Goal: Task Accomplishment & Management: Use online tool/utility

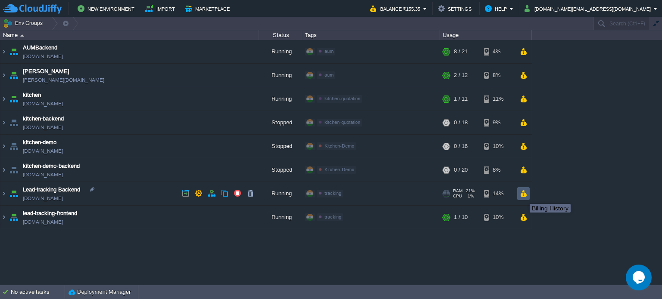
click at [524, 189] on td at bounding box center [523, 193] width 12 height 13
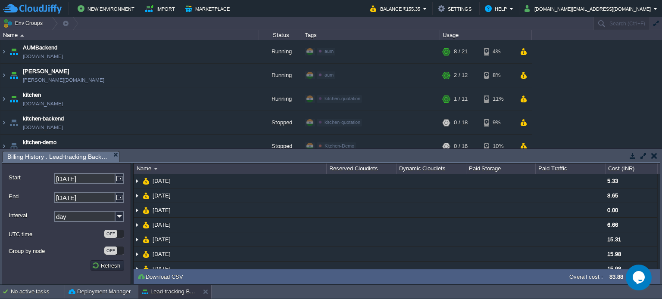
click at [655, 154] on button "button" at bounding box center [654, 156] width 6 height 8
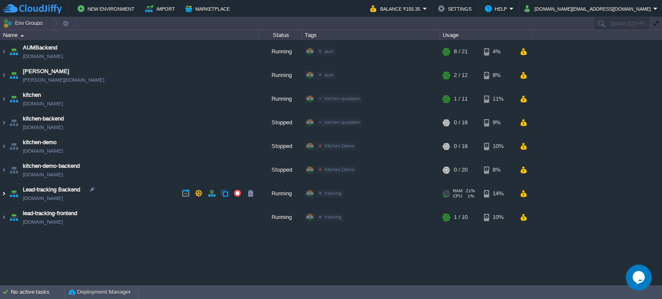
click at [4, 194] on img at bounding box center [3, 193] width 7 height 23
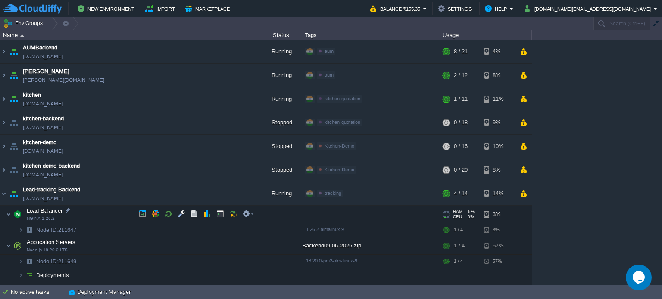
scroll to position [43, 0]
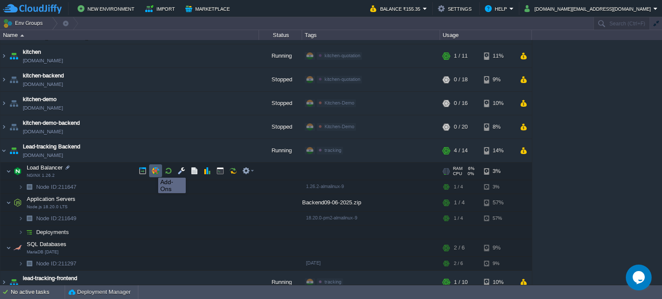
click at [152, 170] on button "button" at bounding box center [156, 171] width 8 height 8
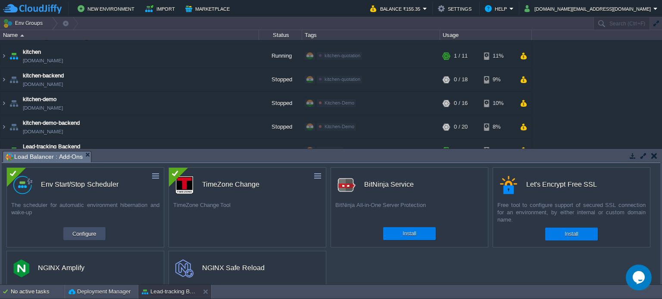
click at [93, 231] on button "Configure" at bounding box center [84, 234] width 29 height 10
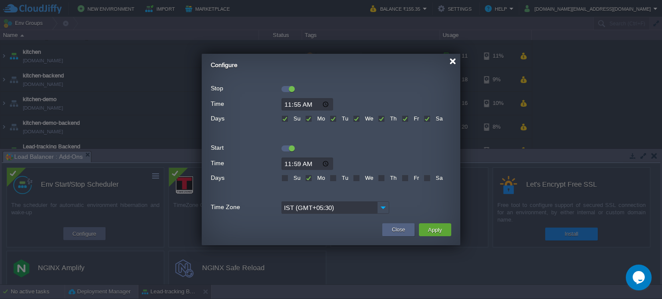
click at [452, 61] on div at bounding box center [452, 61] width 6 height 6
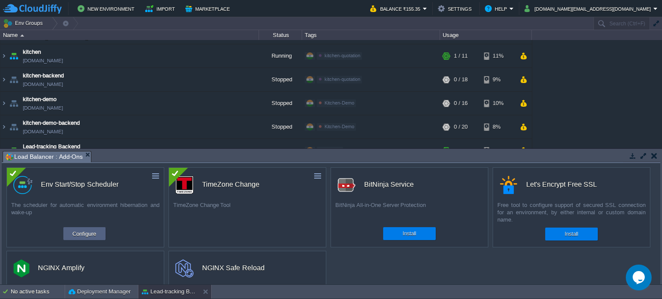
click at [655, 155] on button "button" at bounding box center [654, 156] width 6 height 8
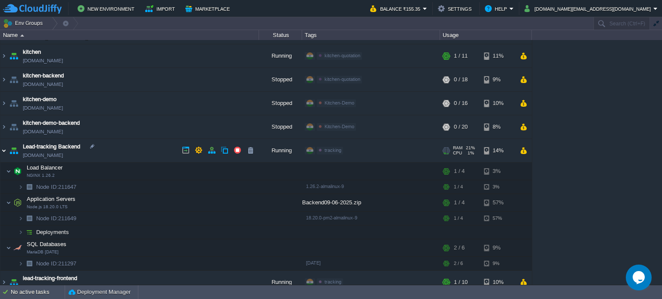
click at [4, 149] on img at bounding box center [3, 150] width 7 height 23
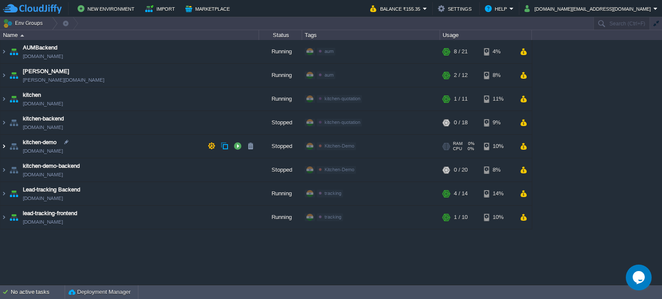
scroll to position [0, 0]
click at [167, 260] on div "AUMBackend [DOMAIN_NAME] Running aum Edit RAM 27% CPU 1% 8 / 21 4% aumtech [DOM…" at bounding box center [331, 162] width 662 height 245
click at [423, 8] on button "Balance ₹155.35" at bounding box center [396, 8] width 53 height 10
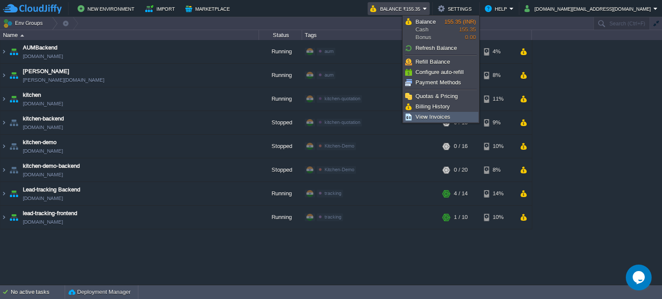
click at [438, 115] on span "View Invoices" at bounding box center [432, 117] width 35 height 6
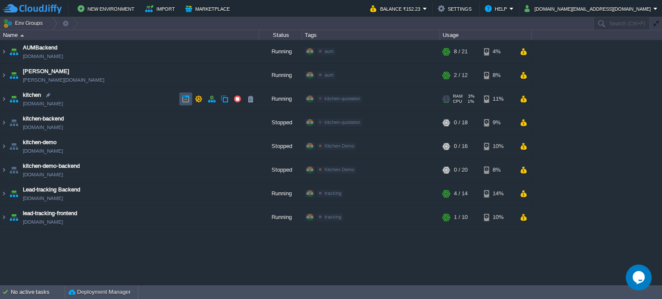
click at [186, 100] on button "button" at bounding box center [186, 99] width 8 height 8
click at [498, 258] on div "AUMBackend [DOMAIN_NAME] Running aum Edit RAM 27% CPU 1% 8 / 21 4% aumtech [DOM…" at bounding box center [331, 162] width 662 height 245
click at [4, 218] on img at bounding box center [3, 217] width 7 height 23
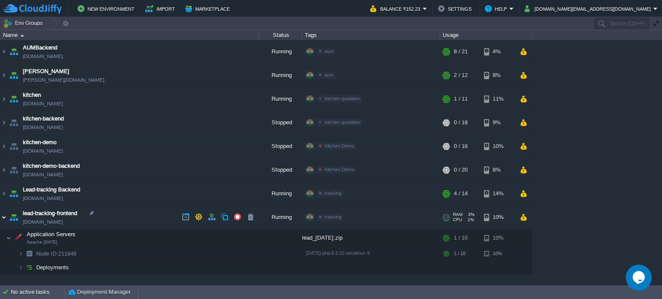
click at [3, 217] on img at bounding box center [3, 217] width 7 height 23
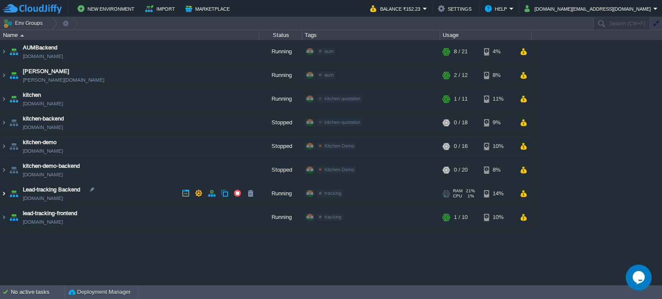
click at [2, 191] on img at bounding box center [3, 193] width 7 height 23
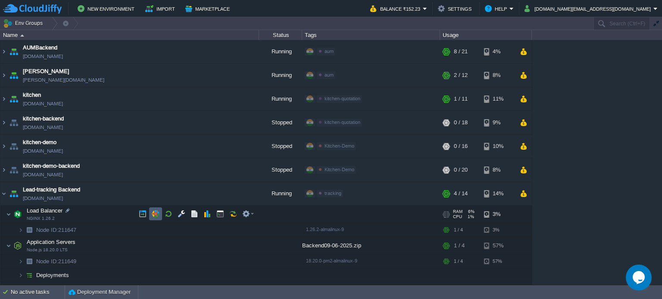
click at [155, 215] on button "button" at bounding box center [156, 214] width 8 height 8
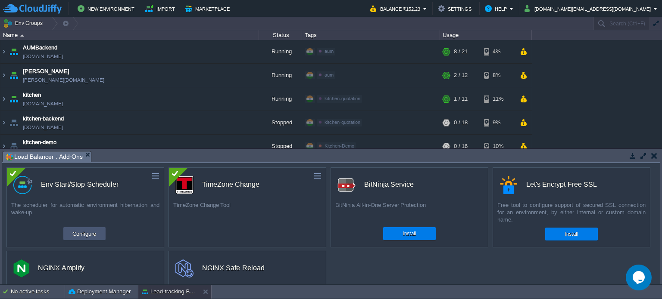
click at [85, 234] on button "Configure" at bounding box center [84, 234] width 29 height 10
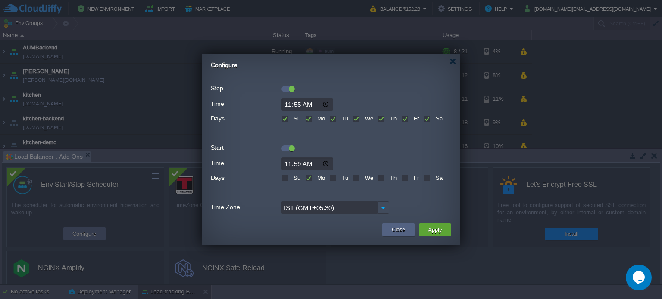
click at [324, 165] on input "11:59" at bounding box center [307, 164] width 52 height 12
click at [371, 148] on div at bounding box center [331, 146] width 240 height 9
click at [398, 150] on div at bounding box center [331, 146] width 240 height 9
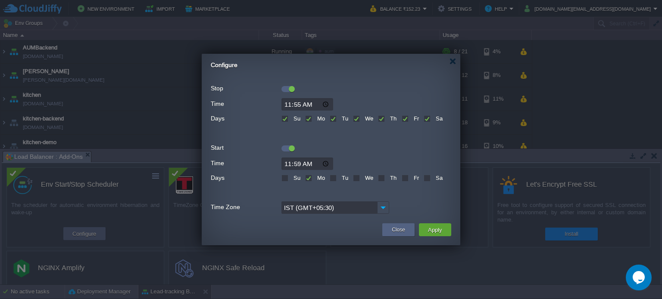
click at [386, 146] on div at bounding box center [331, 146] width 240 height 9
click at [382, 146] on div at bounding box center [331, 146] width 240 height 9
click at [452, 61] on div at bounding box center [452, 61] width 6 height 6
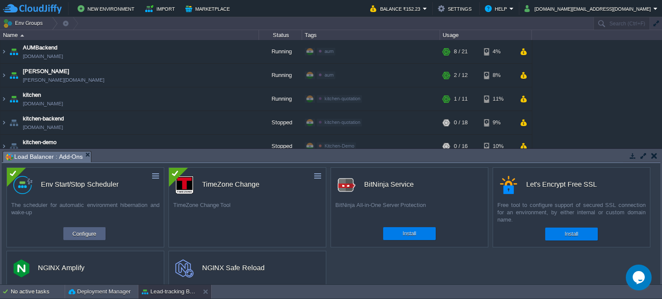
click at [652, 158] on button "button" at bounding box center [654, 156] width 6 height 8
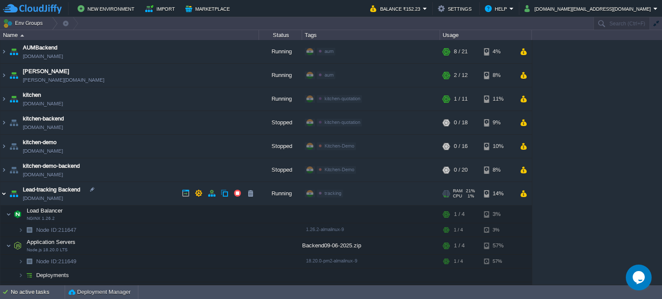
click at [3, 193] on img at bounding box center [3, 193] width 7 height 23
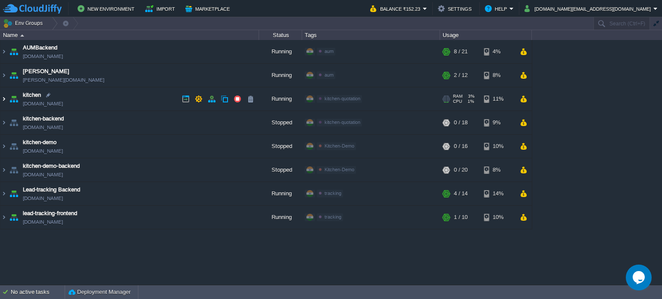
click at [3, 97] on img at bounding box center [3, 98] width 7 height 23
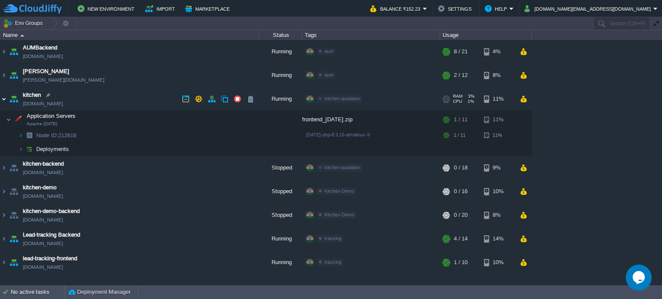
click at [5, 97] on img at bounding box center [3, 98] width 7 height 23
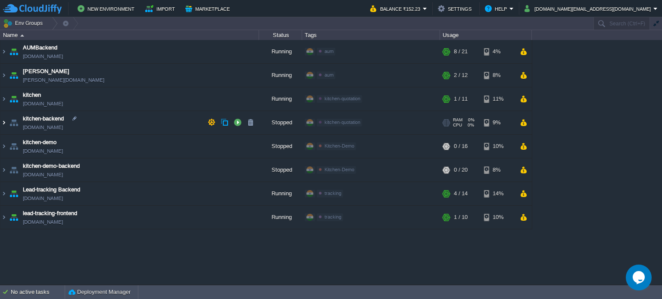
click at [3, 122] on img at bounding box center [3, 122] width 7 height 23
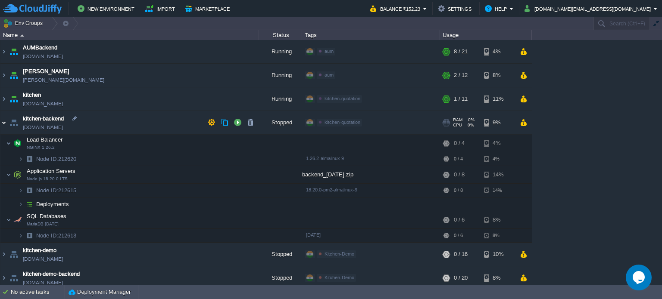
click at [5, 123] on img at bounding box center [3, 122] width 7 height 23
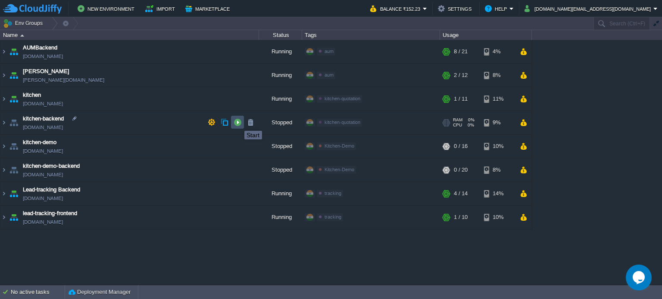
click at [238, 123] on button "button" at bounding box center [238, 122] width 8 height 8
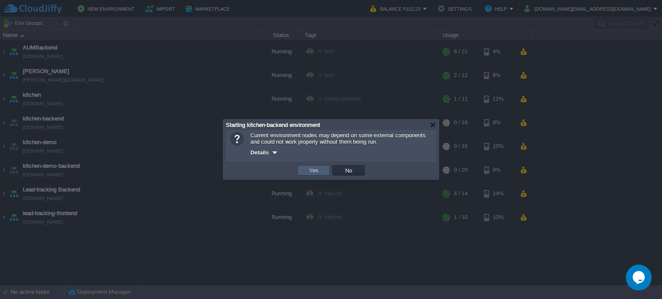
click at [317, 173] on button "Yes" at bounding box center [313, 171] width 15 height 8
